Goal: Task Accomplishment & Management: Use online tool/utility

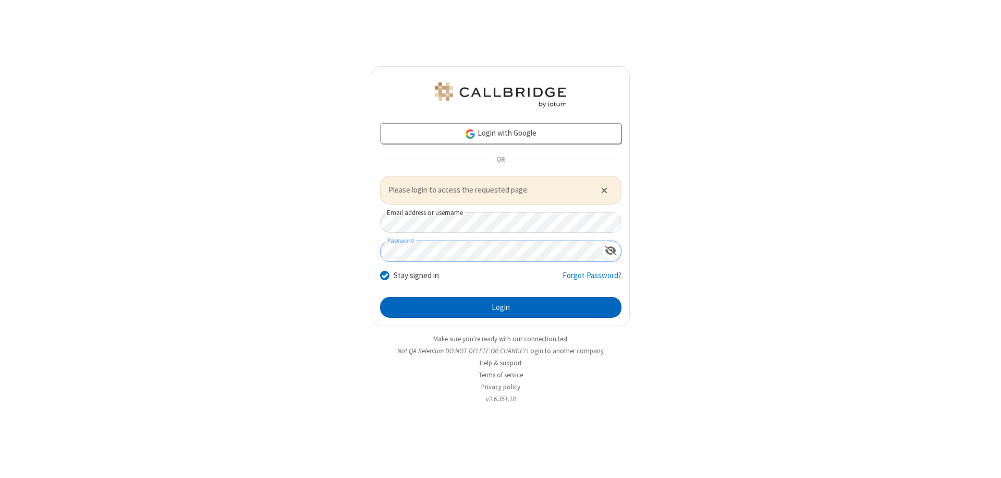
click at [501, 307] on button "Login" at bounding box center [500, 307] width 241 height 21
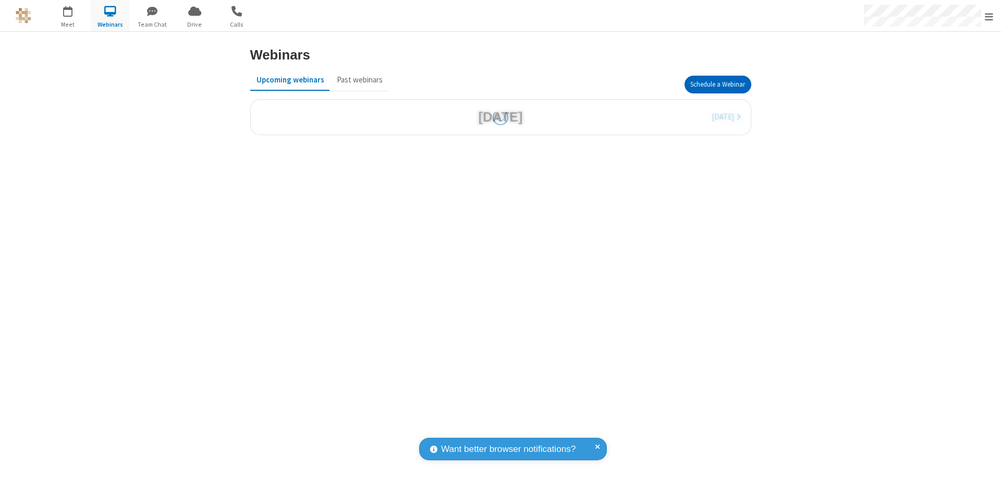
click at [717, 84] on button "Schedule a Webinar" at bounding box center [718, 85] width 67 height 18
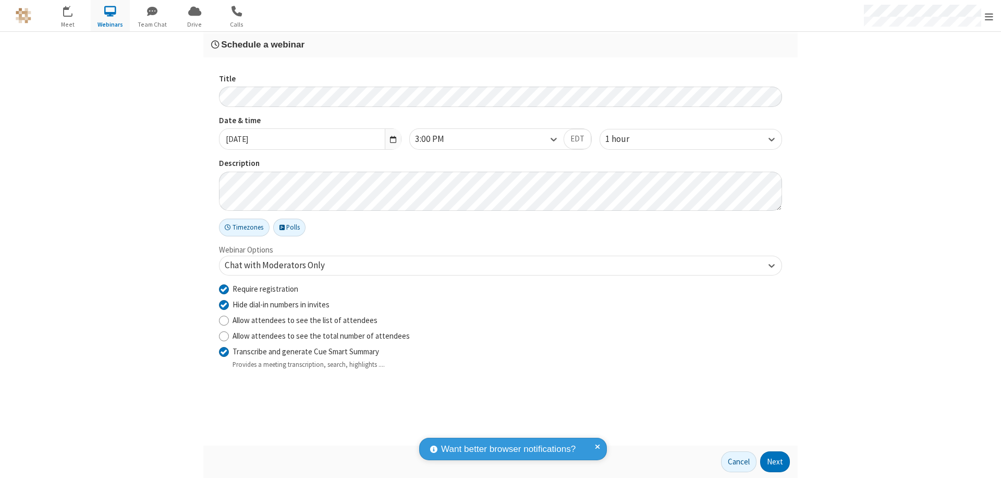
click at [224, 288] on input "Require registration" at bounding box center [224, 288] width 10 height 11
checkbox input "false"
click at [775, 461] on button "Next" at bounding box center [775, 461] width 30 height 21
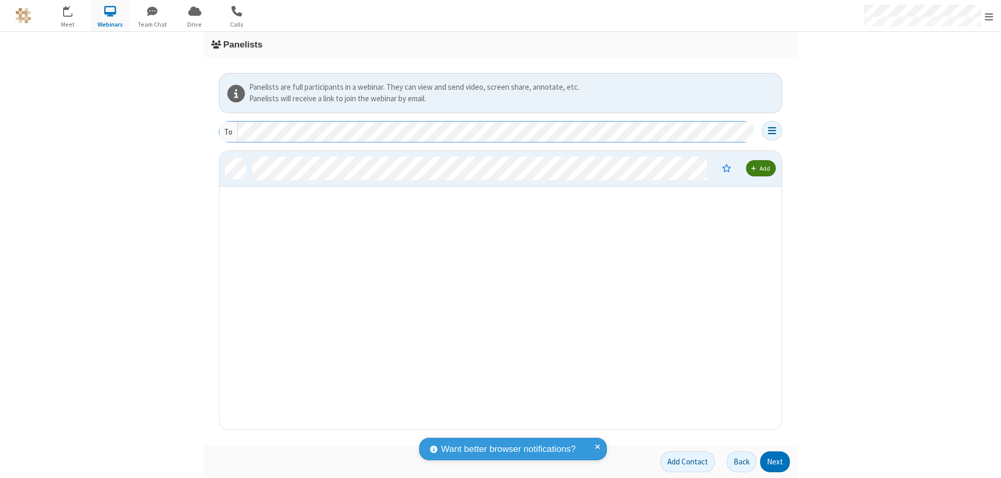
scroll to position [271, 554]
click at [775, 461] on button "Next" at bounding box center [775, 461] width 30 height 21
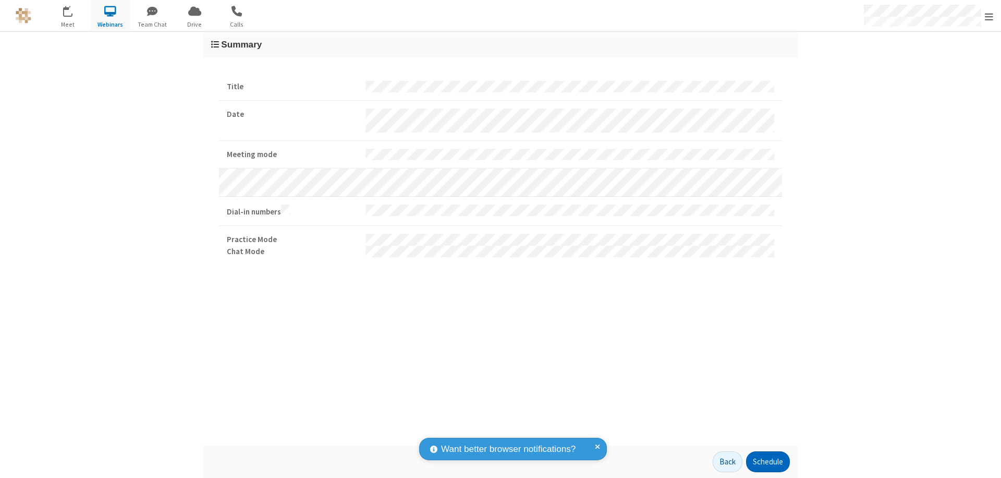
click at [767, 461] on button "Schedule" at bounding box center [768, 461] width 44 height 21
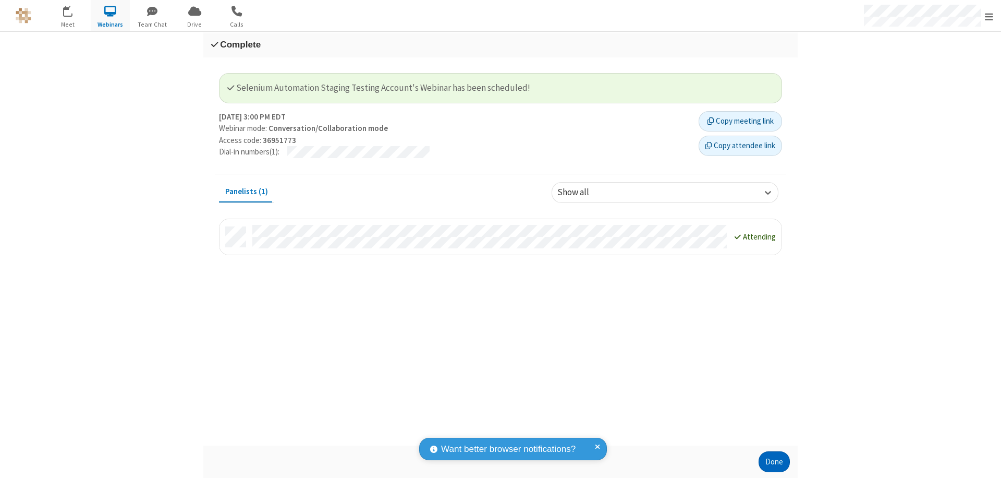
click at [774, 461] on button "Done" at bounding box center [774, 461] width 31 height 21
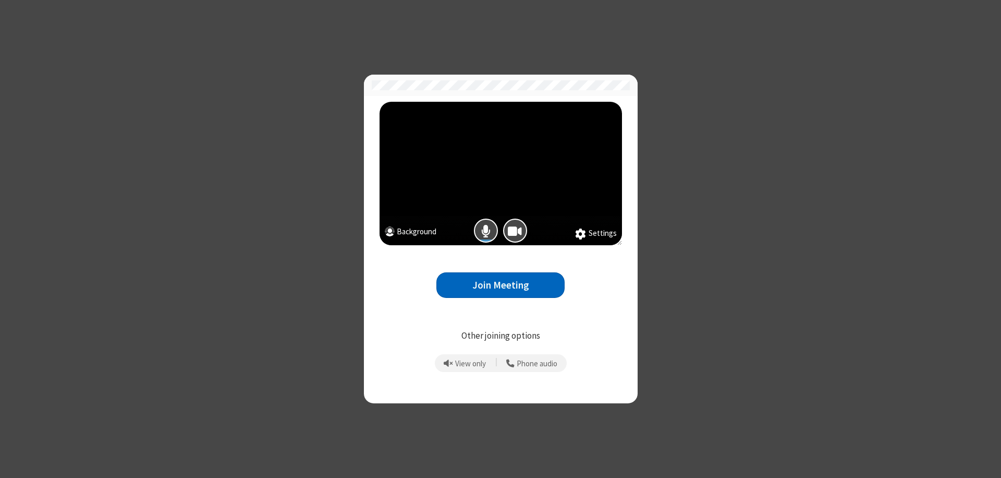
click at [501, 285] on button "Join Meeting" at bounding box center [500, 285] width 128 height 26
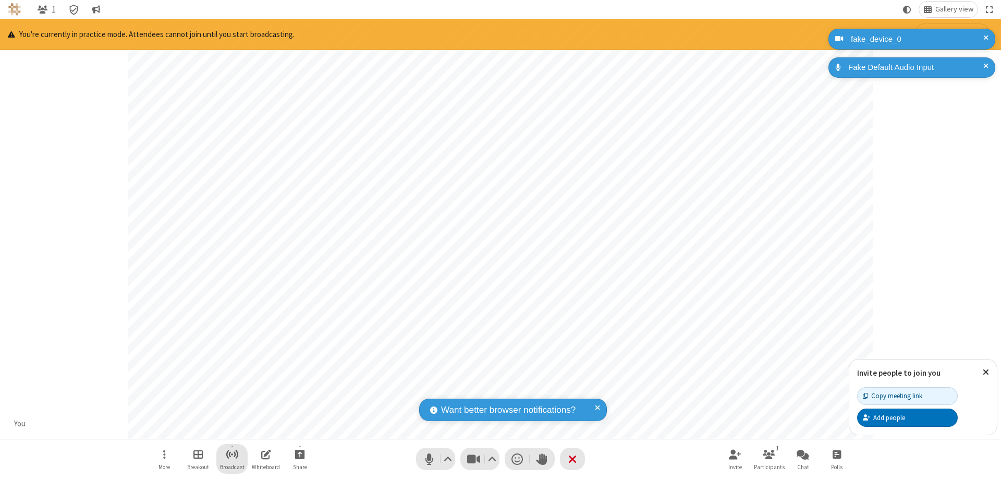
click at [232, 454] on span "Start broadcast" at bounding box center [232, 453] width 13 height 13
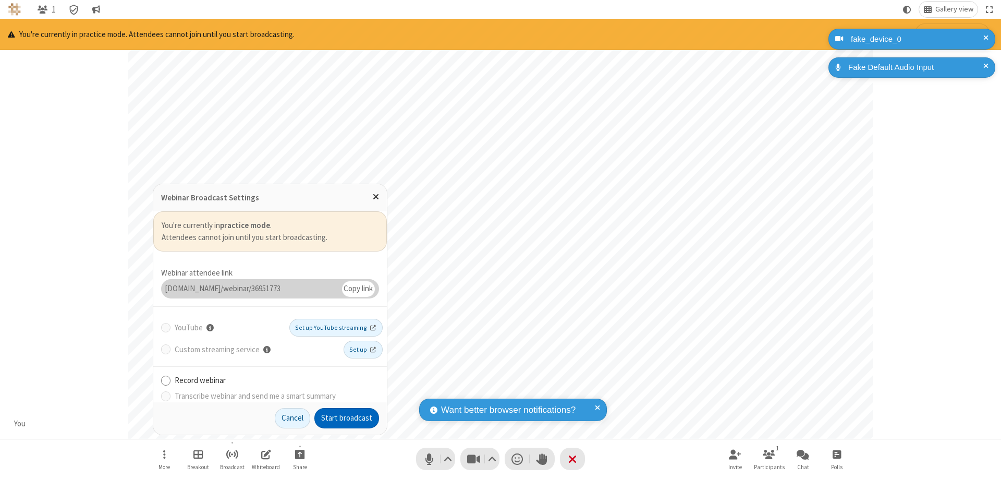
click at [347, 418] on button "Start broadcast" at bounding box center [346, 418] width 65 height 21
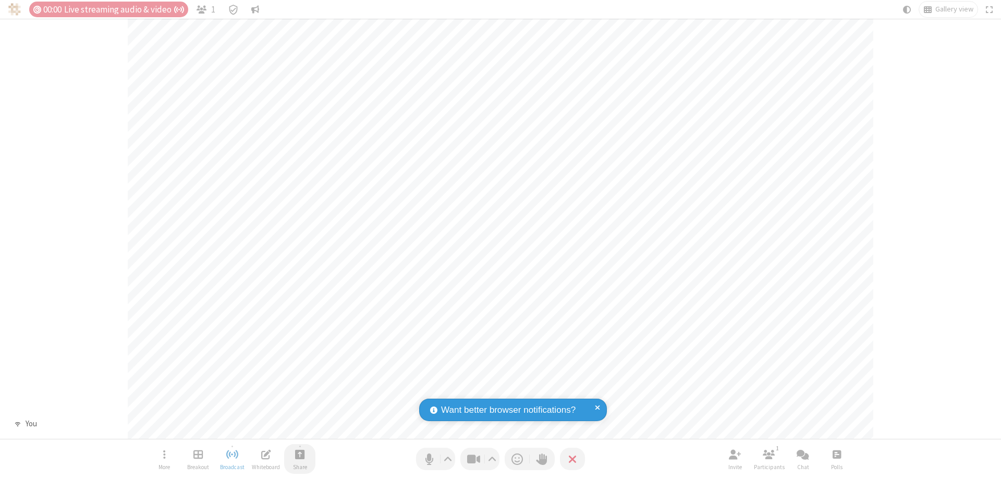
click at [300, 454] on span "Start sharing" at bounding box center [300, 453] width 10 height 13
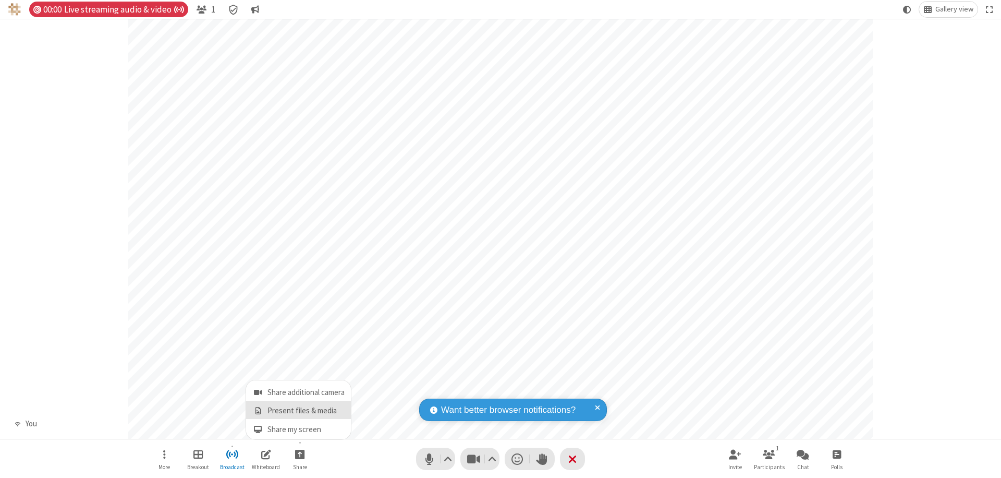
click at [258, 410] on span "Present files & media" at bounding box center [258, 410] width 12 height 9
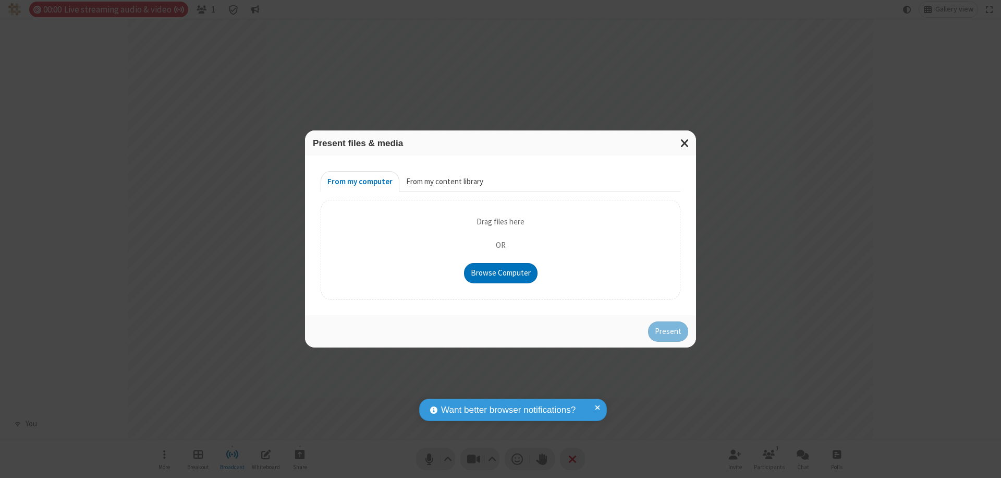
click at [444, 181] on button "From my content library" at bounding box center [444, 181] width 91 height 21
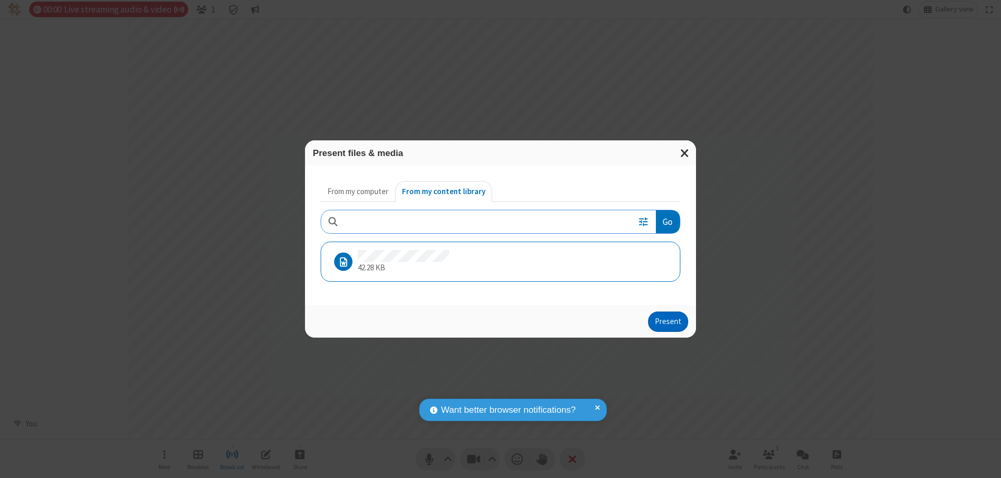
click at [669, 321] on button "Present" at bounding box center [668, 321] width 40 height 21
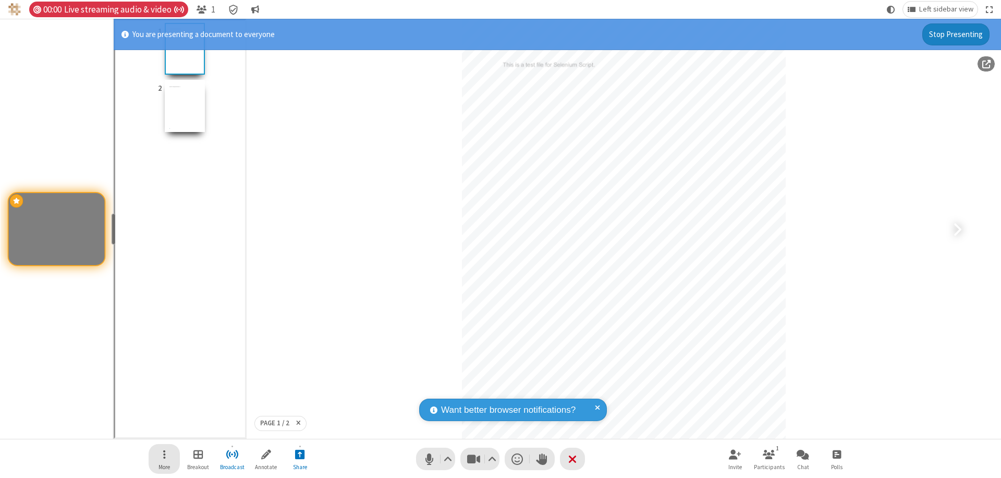
click at [164, 458] on span "Open menu" at bounding box center [164, 453] width 3 height 13
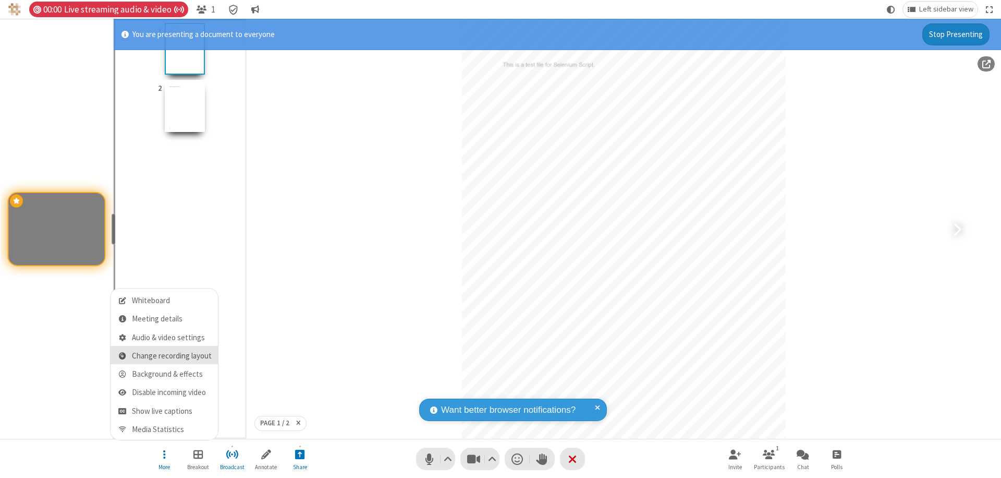
click at [172, 356] on span "Change recording layout" at bounding box center [172, 355] width 80 height 9
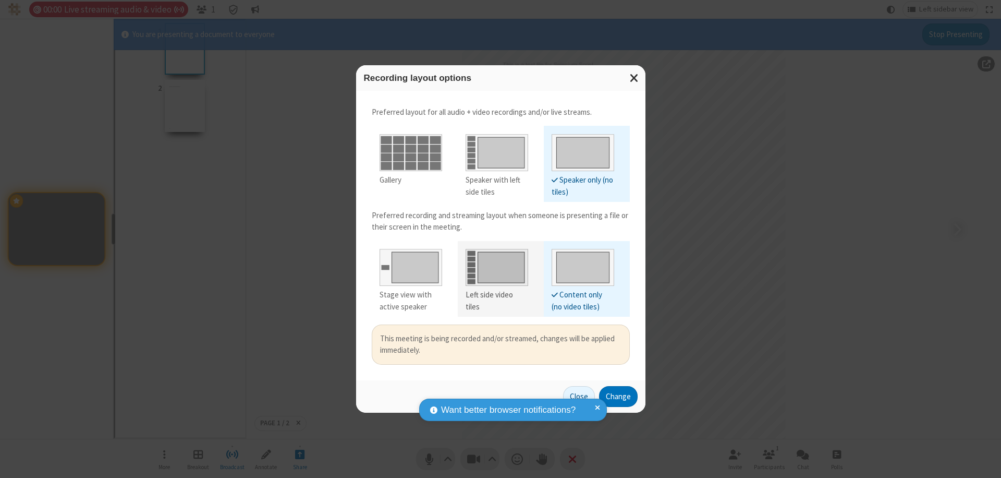
click at [496, 295] on div "Left side video tiles" at bounding box center [497, 300] width 63 height 23
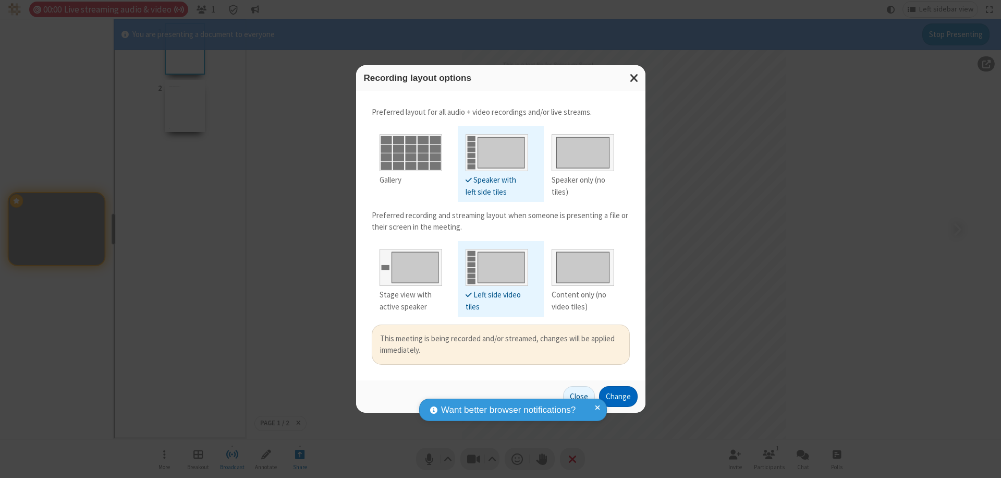
click at [618, 396] on button "Change" at bounding box center [618, 396] width 39 height 21
click at [579, 396] on button "Close" at bounding box center [579, 396] width 32 height 21
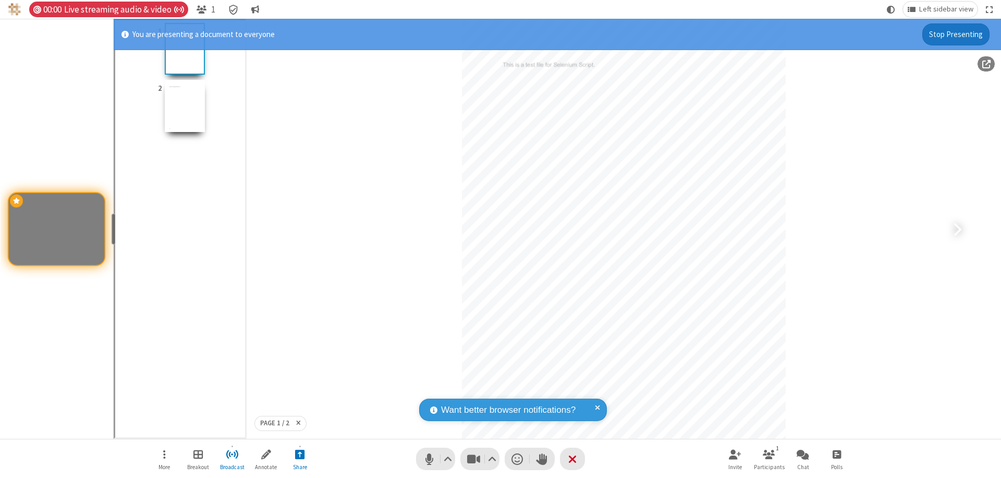
click at [956, 34] on button "Stop Presenting" at bounding box center [955, 34] width 67 height 22
